Goal: Contribute content: Contribute content

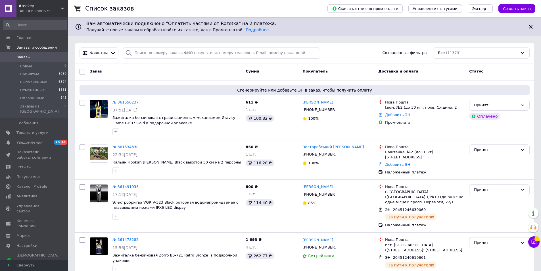
click at [28, 130] on span "Товары и услуги" at bounding box center [32, 132] width 32 height 5
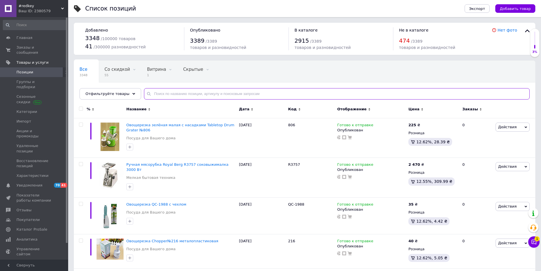
click at [181, 93] on input "text" at bounding box center [336, 93] width 385 height 11
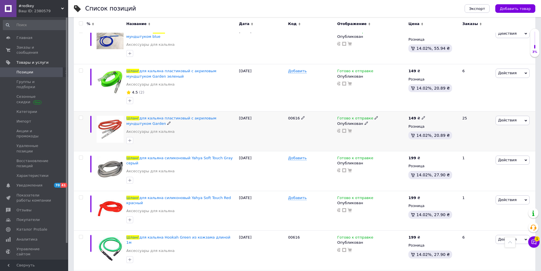
scroll to position [227, 0]
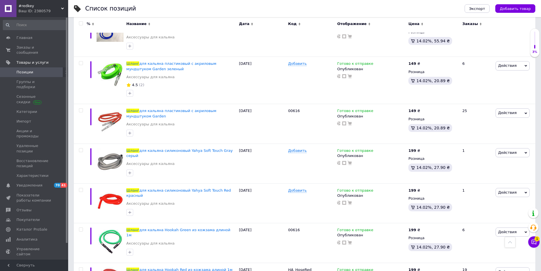
type input "шланг"
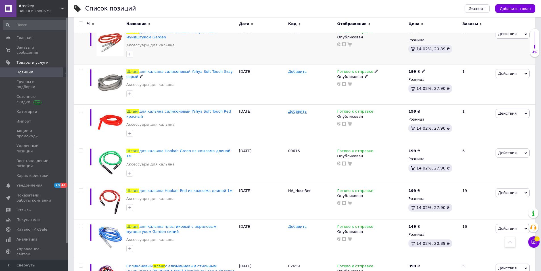
scroll to position [341, 0]
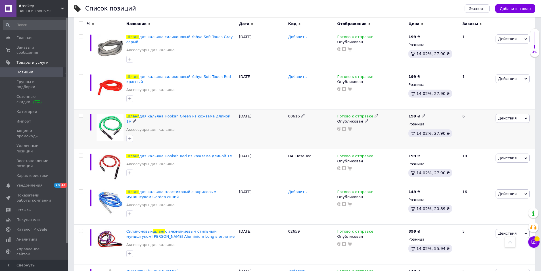
click at [301, 114] on icon at bounding box center [302, 115] width 3 height 3
drag, startPoint x: 299, startPoint y: 95, endPoint x: 287, endPoint y: 95, distance: 11.7
click at [287, 112] on input "00616" at bounding box center [308, 116] width 45 height 9
type input "04668G"
click at [296, 111] on div at bounding box center [311, 129] width 49 height 40
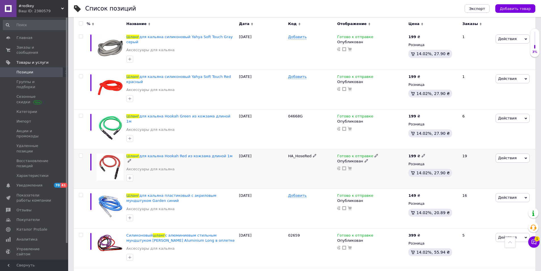
click at [313, 154] on icon at bounding box center [314, 155] width 3 height 3
drag, startPoint x: 318, startPoint y: 130, endPoint x: 287, endPoint y: 129, distance: 31.0
click at [287, 152] on input "HA_HoseRed" at bounding box center [308, 156] width 45 height 9
type input "04668R"
click at [252, 150] on div "[DATE]" at bounding box center [262, 169] width 49 height 40
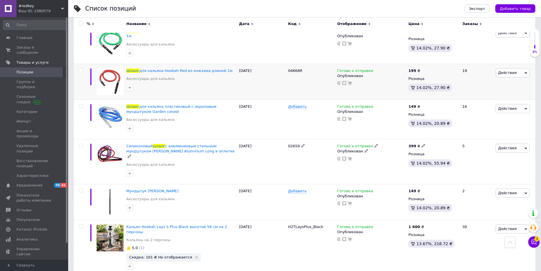
scroll to position [369, 0]
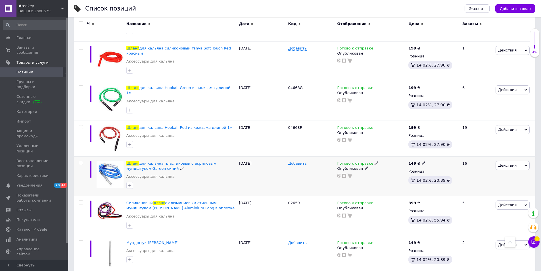
click at [301, 161] on span "Добавить" at bounding box center [297, 163] width 18 height 5
type input "00616B"
click at [286, 165] on div "[DATE]" at bounding box center [262, 176] width 49 height 40
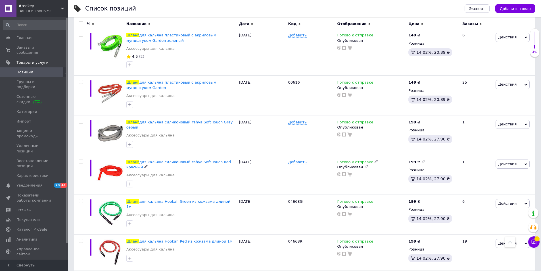
scroll to position [227, 0]
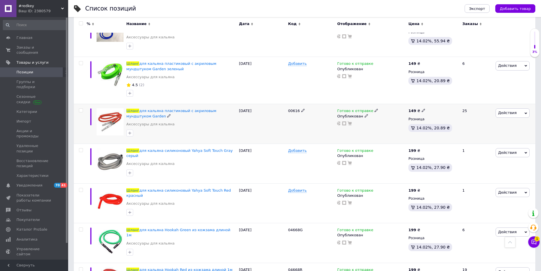
click at [301, 109] on use at bounding box center [302, 110] width 3 height 3
drag, startPoint x: 303, startPoint y: 97, endPoint x: 288, endPoint y: 95, distance: 14.7
click at [288, 106] on input "00616" at bounding box center [308, 110] width 45 height 9
type input "00616R"
click at [260, 118] on div "[DATE]" at bounding box center [262, 124] width 49 height 40
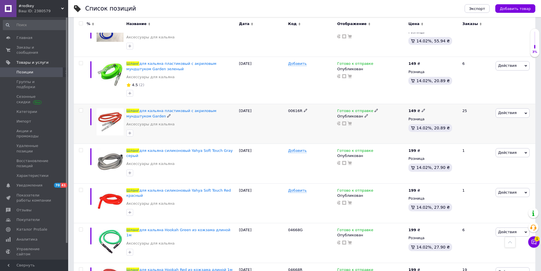
scroll to position [170, 0]
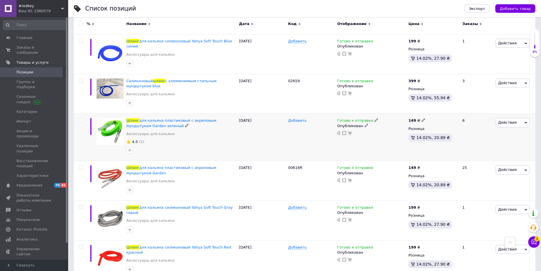
click at [301, 118] on span "Добавить" at bounding box center [297, 120] width 18 height 5
click at [302, 116] on input at bounding box center [308, 120] width 45 height 9
type input "00616G"
click at [261, 136] on div "[DATE]" at bounding box center [262, 137] width 49 height 47
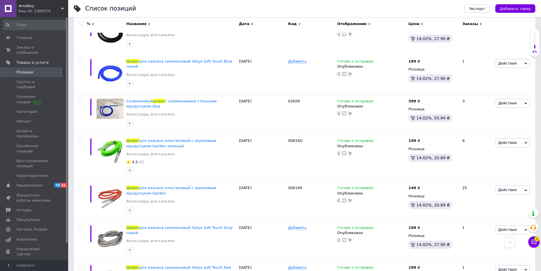
scroll to position [142, 0]
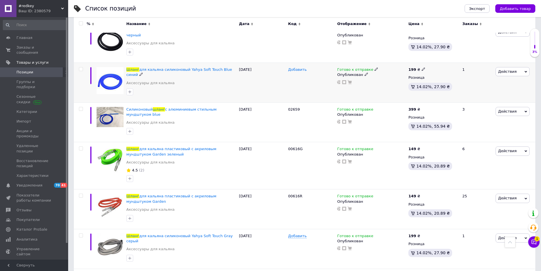
click at [303, 67] on span "Добавить" at bounding box center [297, 69] width 18 height 5
type input "25010"
click at [286, 75] on div "[DATE]" at bounding box center [262, 83] width 49 height 40
click at [374, 107] on icon at bounding box center [375, 108] width 3 height 3
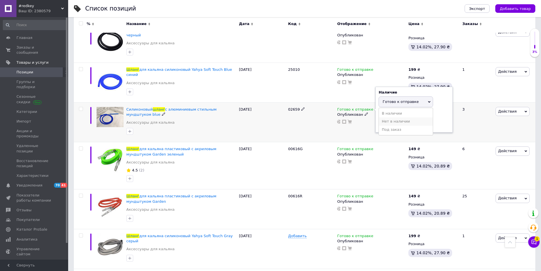
click at [393, 117] on li "Нет в наличии" at bounding box center [406, 121] width 54 height 8
click at [316, 121] on div "02659" at bounding box center [311, 122] width 49 height 40
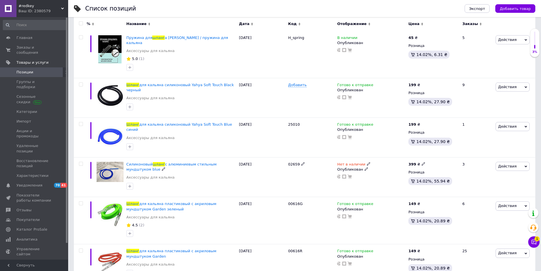
scroll to position [57, 0]
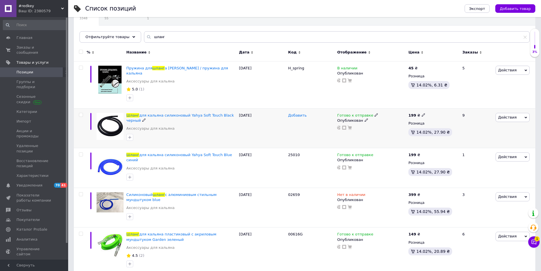
click at [301, 113] on span "Добавить" at bounding box center [297, 115] width 18 height 5
drag, startPoint x: 297, startPoint y: 109, endPoint x: 289, endPoint y: 108, distance: 8.5
click at [289, 111] on input "25005" at bounding box center [308, 115] width 45 height 9
type input "25005"
click at [297, 129] on div at bounding box center [311, 128] width 49 height 40
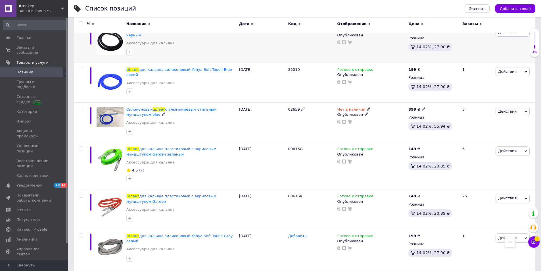
scroll to position [227, 0]
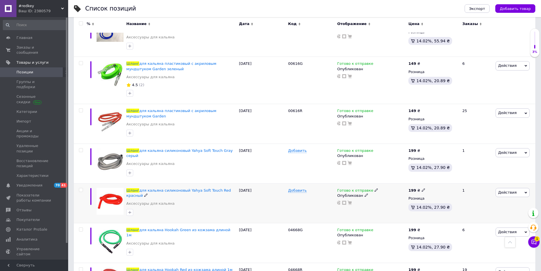
click at [422, 188] on icon at bounding box center [423, 189] width 3 height 3
drag, startPoint x: 443, startPoint y: 164, endPoint x: 429, endPoint y: 165, distance: 14.5
click at [429, 178] on input "199" at bounding box center [449, 183] width 43 height 11
type input "219"
click at [391, 200] on div at bounding box center [371, 202] width 70 height 5
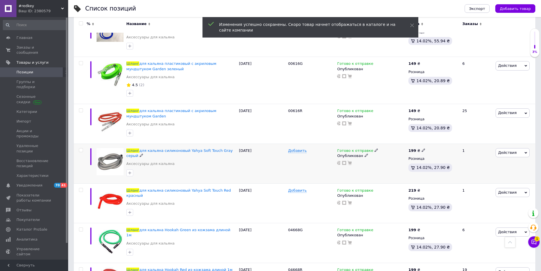
click at [422, 148] on icon at bounding box center [423, 149] width 3 height 3
drag, startPoint x: 445, startPoint y: 130, endPoint x: 429, endPoint y: 130, distance: 15.6
click at [429, 138] on input "199" at bounding box center [449, 143] width 43 height 11
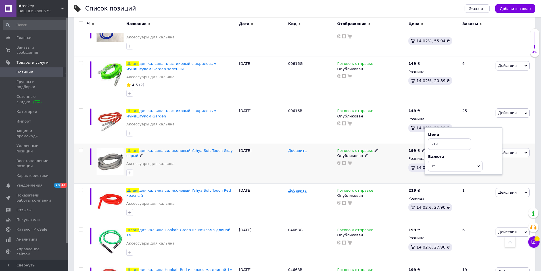
type input "219"
click at [395, 148] on div "Готово к отправке Опубликован" at bounding box center [371, 156] width 68 height 17
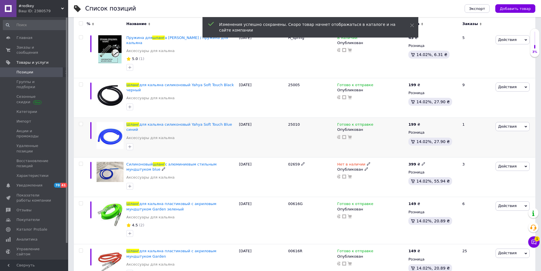
scroll to position [85, 0]
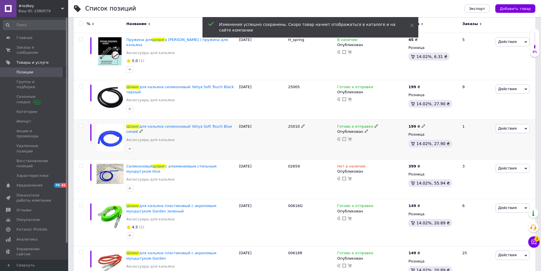
click at [422, 124] on icon at bounding box center [423, 125] width 3 height 3
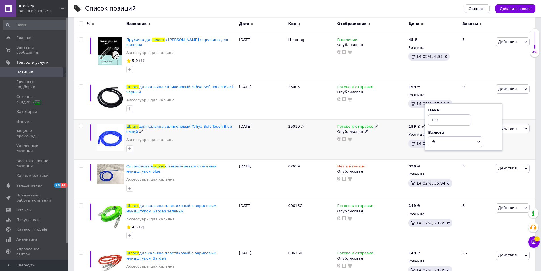
drag, startPoint x: 445, startPoint y: 112, endPoint x: 426, endPoint y: 110, distance: 18.8
click at [426, 110] on div "Цена 199 Валюта ₴ $ € CHF £ ¥ PLN ₸ MDL HUF KGS CN¥ TRY ₩ lei" at bounding box center [463, 126] width 77 height 47
type input "219"
click at [391, 137] on div at bounding box center [371, 139] width 70 height 5
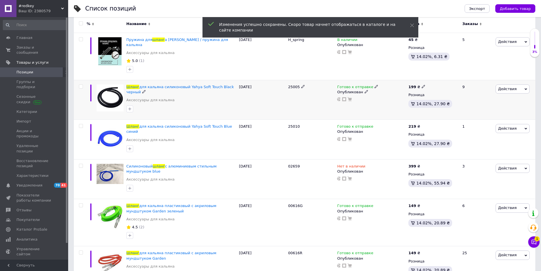
click at [422, 85] on icon at bounding box center [423, 86] width 3 height 3
drag, startPoint x: 446, startPoint y: 73, endPoint x: 429, endPoint y: 73, distance: 16.8
click at [429, 74] on input "199" at bounding box center [449, 79] width 43 height 11
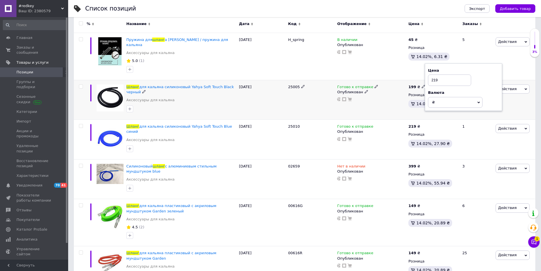
type input "219"
click at [385, 98] on div "Готово к отправке Опубликован" at bounding box center [371, 100] width 71 height 40
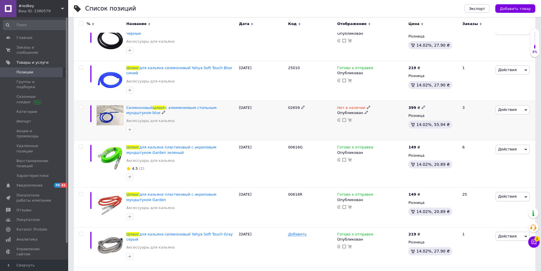
scroll to position [227, 0]
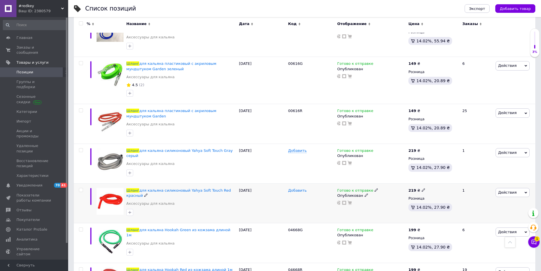
click at [303, 188] on span "Добавить" at bounding box center [297, 190] width 18 height 5
type input "12115"
click at [301, 189] on div at bounding box center [311, 203] width 49 height 40
click at [304, 148] on span "Добавить" at bounding box center [297, 150] width 18 height 5
type input "12116"
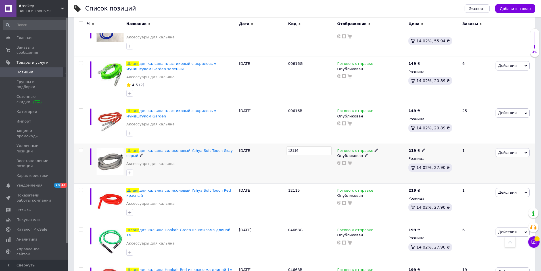
click at [304, 159] on div "12116" at bounding box center [311, 164] width 49 height 40
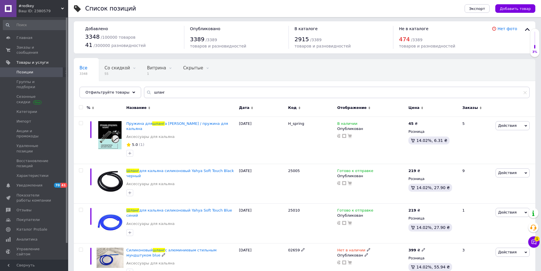
scroll to position [0, 0]
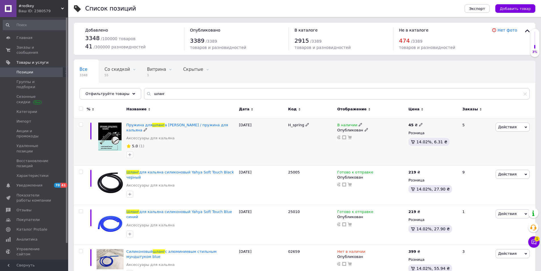
click at [306, 124] on icon at bounding box center [306, 124] width 3 height 3
drag, startPoint x: 310, startPoint y: 125, endPoint x: 287, endPoint y: 125, distance: 23.0
click at [287, 125] on input "H_spring" at bounding box center [308, 125] width 45 height 9
type input "10243"
click at [275, 145] on div "[DATE]" at bounding box center [262, 141] width 49 height 47
